Goal: Communication & Community: Answer question/provide support

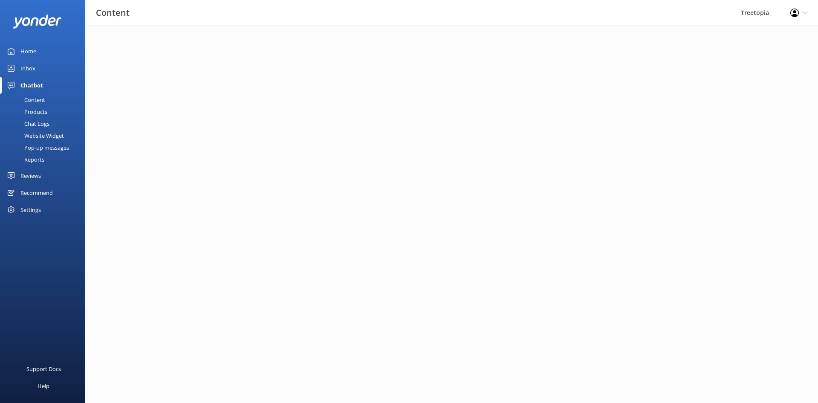
click at [32, 64] on div "Inbox" at bounding box center [27, 68] width 15 height 17
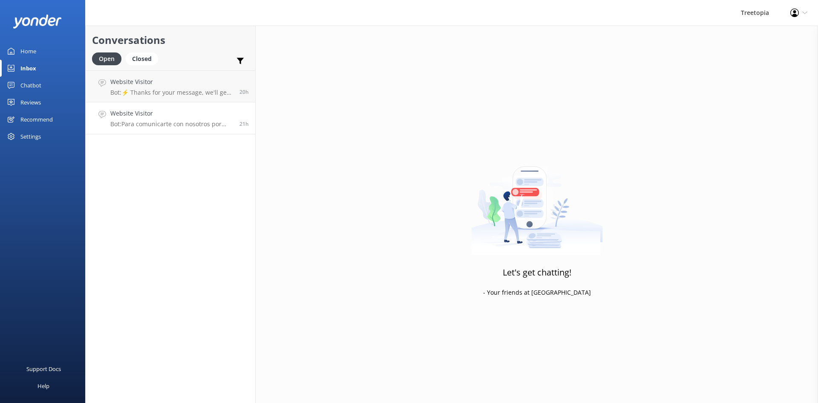
click at [182, 114] on h4 "Website Visitor" at bounding box center [171, 113] width 123 height 9
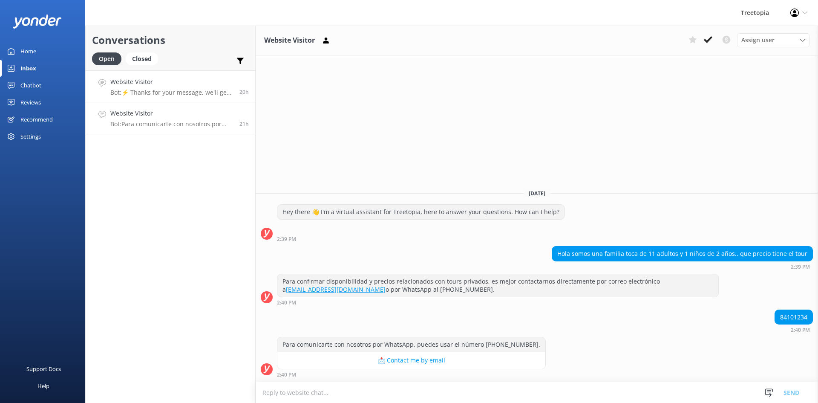
click at [187, 81] on h4 "Website Visitor" at bounding box center [171, 81] width 123 height 9
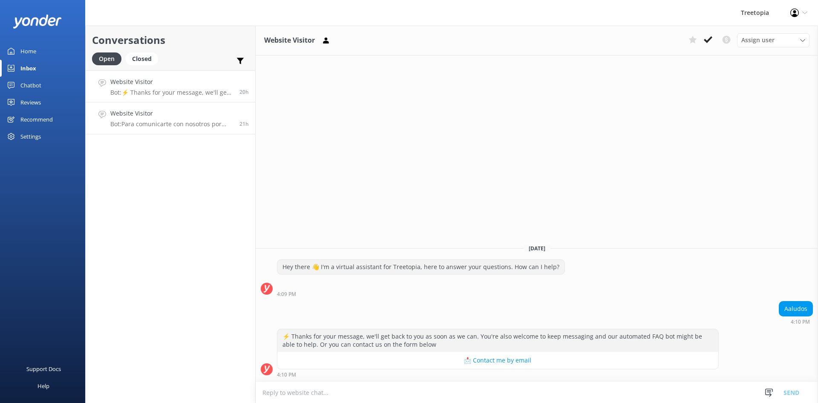
click at [196, 123] on p "Bot: Para comunicarte con nosotros por WhatsApp, puedes usar el número [PHONE_N…" at bounding box center [171, 124] width 123 height 8
